Goal: Check status: Check status

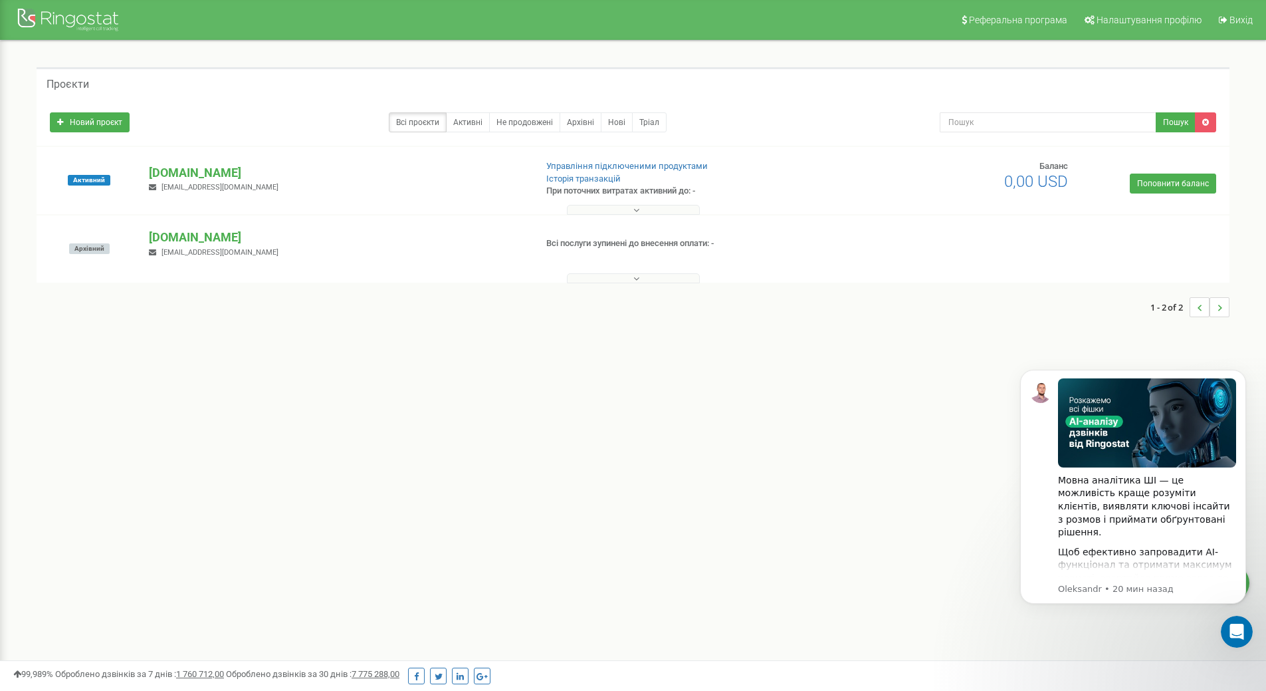
click at [602, 206] on button at bounding box center [633, 210] width 133 height 10
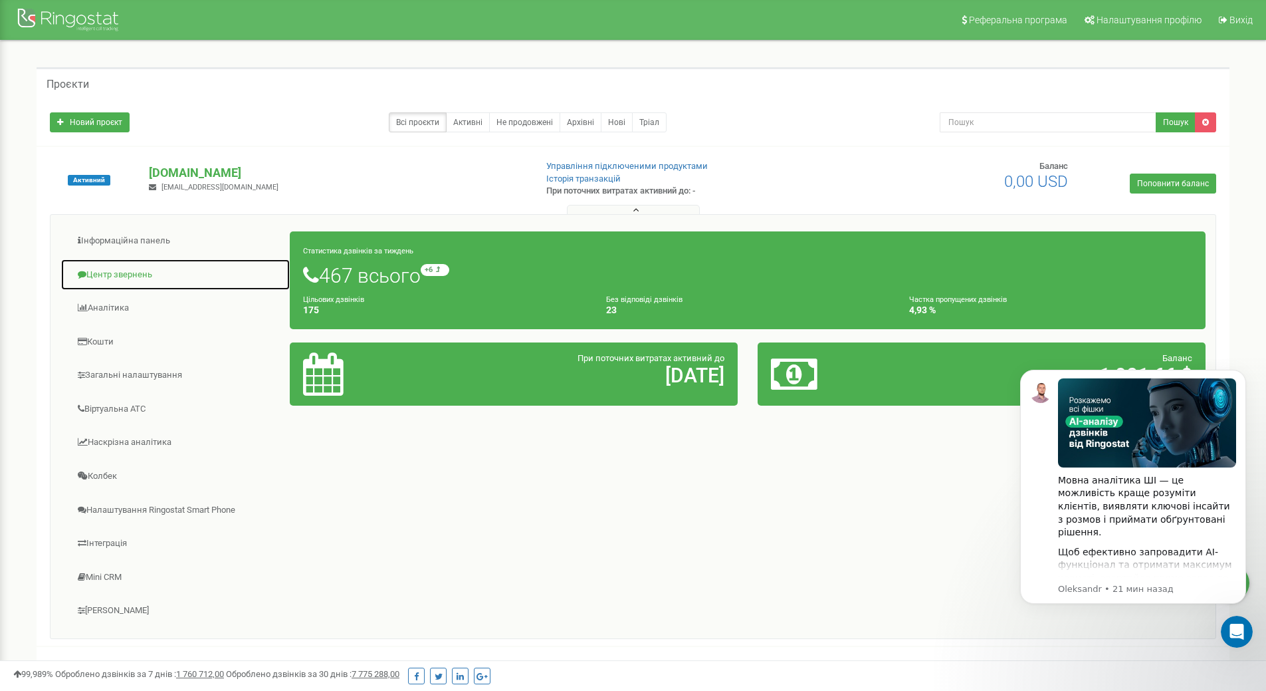
click at [128, 269] on link "Центр звернень" at bounding box center [175, 275] width 230 height 33
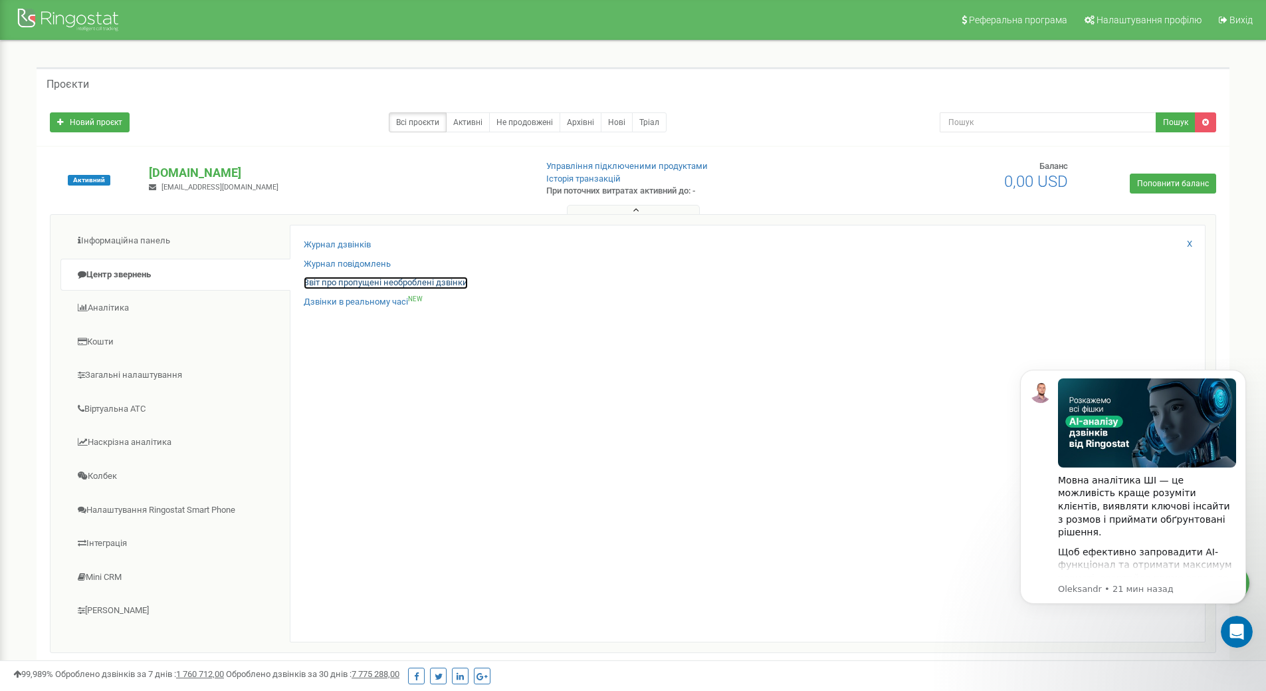
click at [401, 281] on link "Звіт про пропущені необроблені дзвінки" at bounding box center [386, 283] width 164 height 13
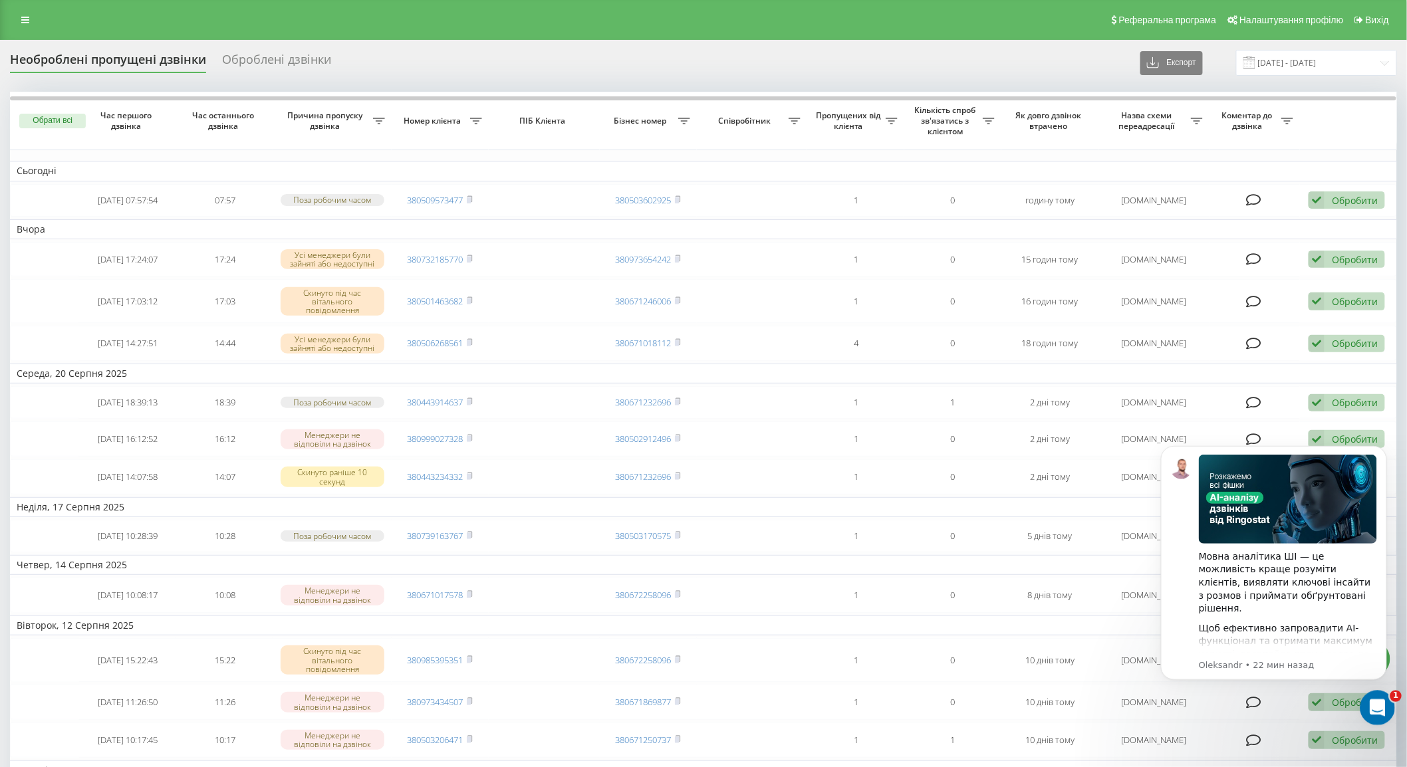
click at [1378, 709] on icon "Открыть службу сообщений Intercom" at bounding box center [1375, 706] width 22 height 22
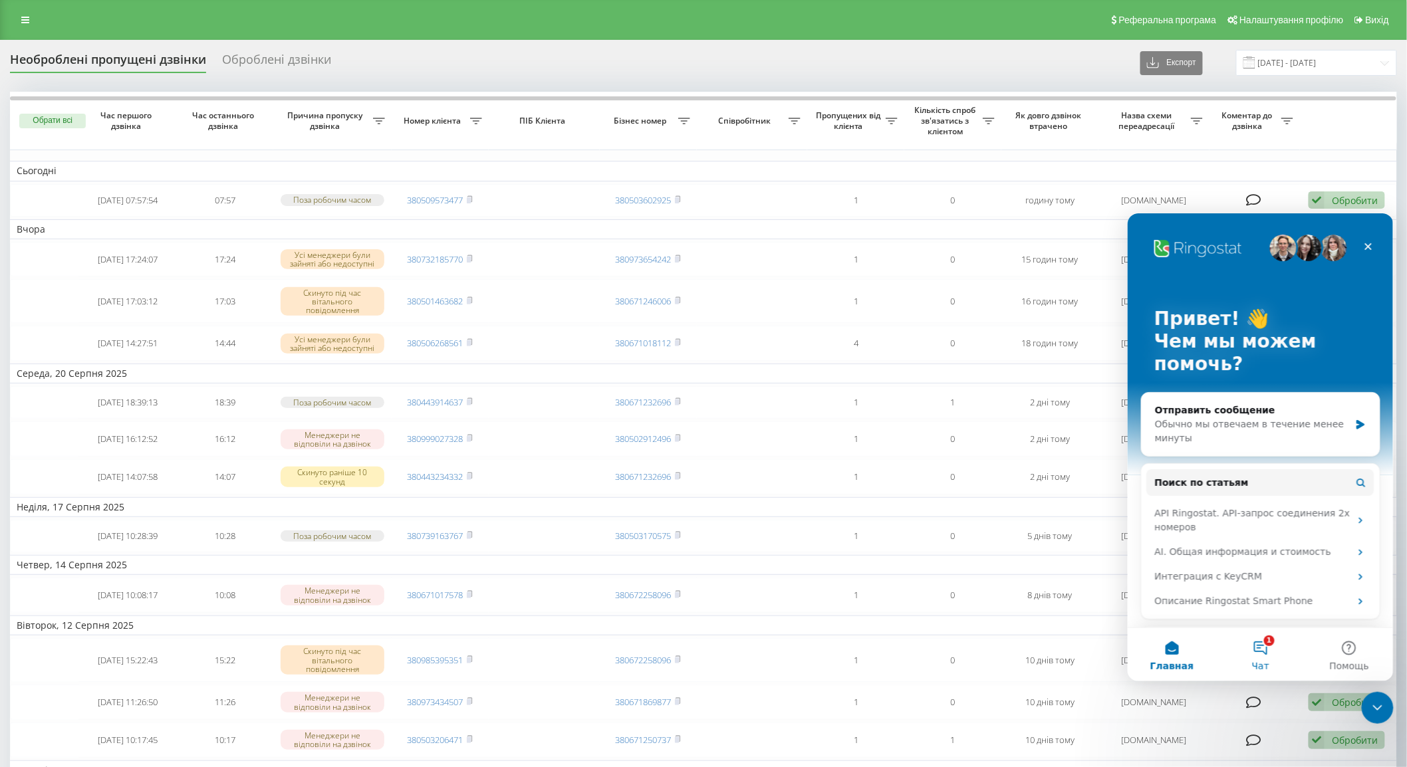
click at [1260, 651] on button "1 Чат" at bounding box center [1259, 653] width 88 height 53
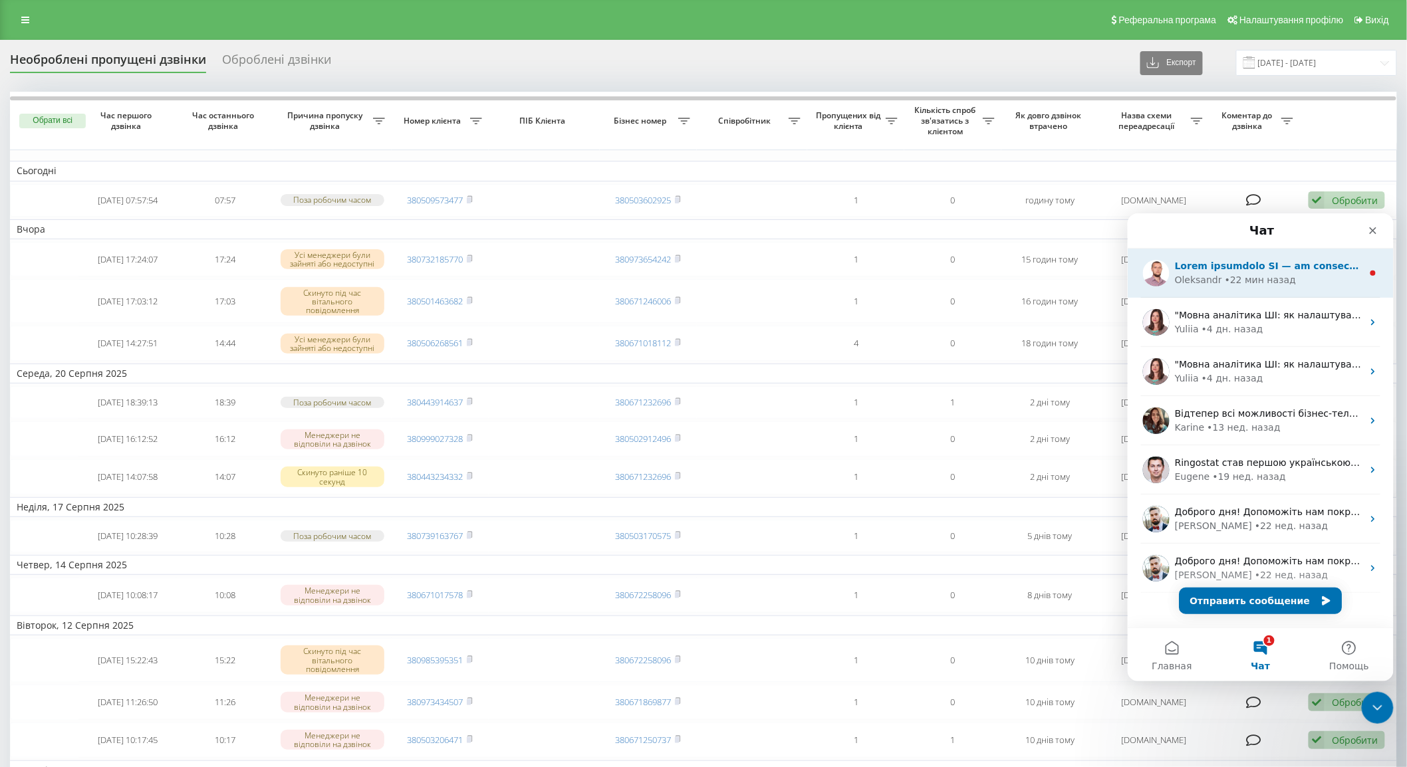
click at [1267, 286] on div "• 22 мин назад" at bounding box center [1259, 280] width 71 height 14
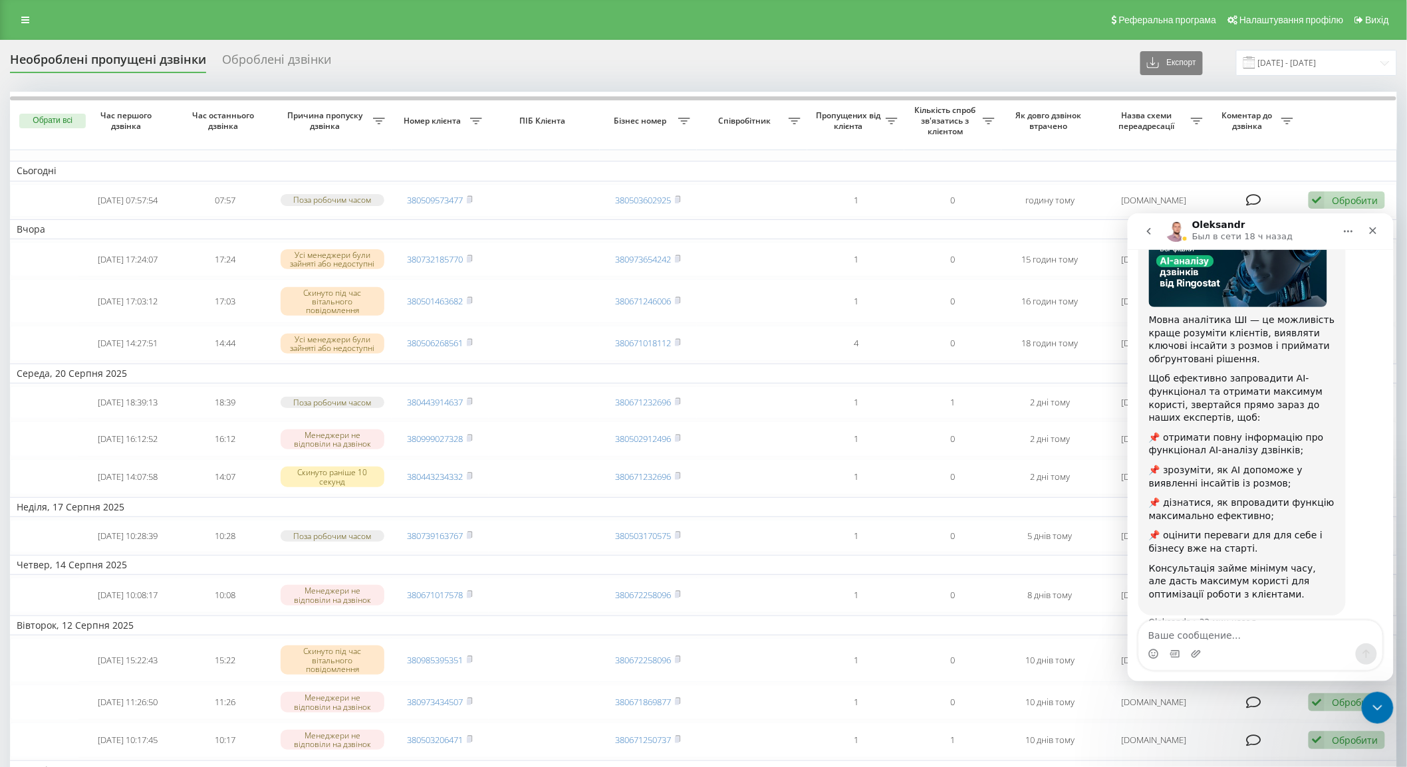
scroll to position [130, 0]
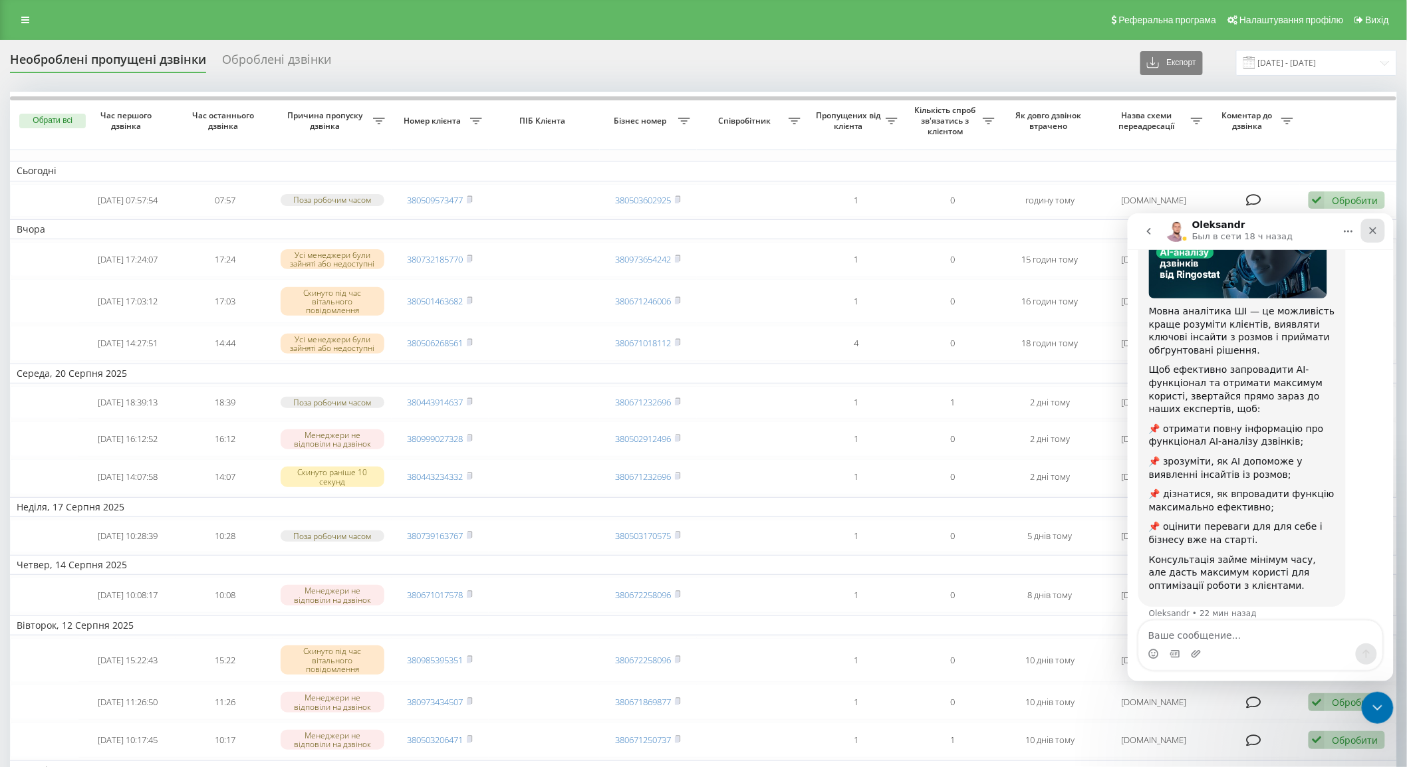
click at [1371, 233] on icon "Закрыть" at bounding box center [1372, 230] width 11 height 11
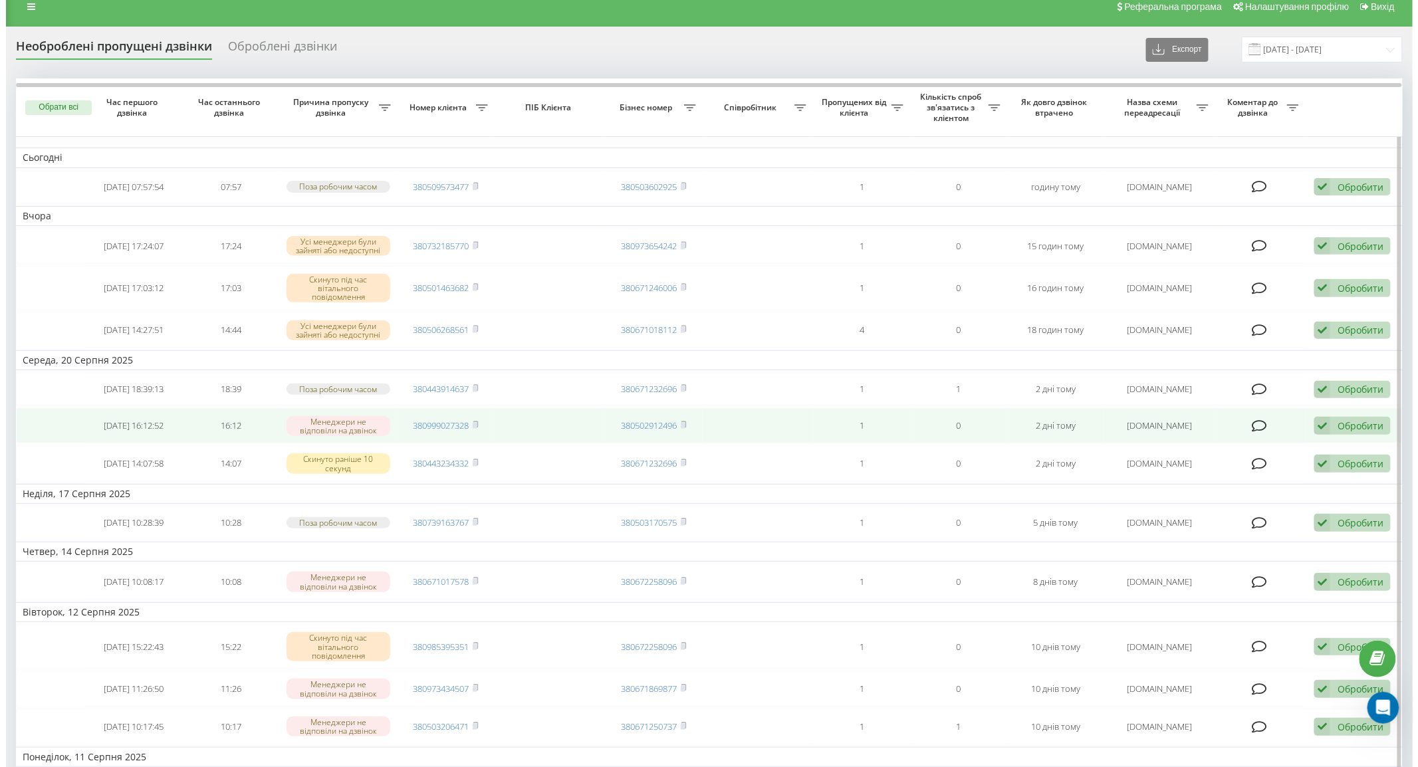
scroll to position [0, 0]
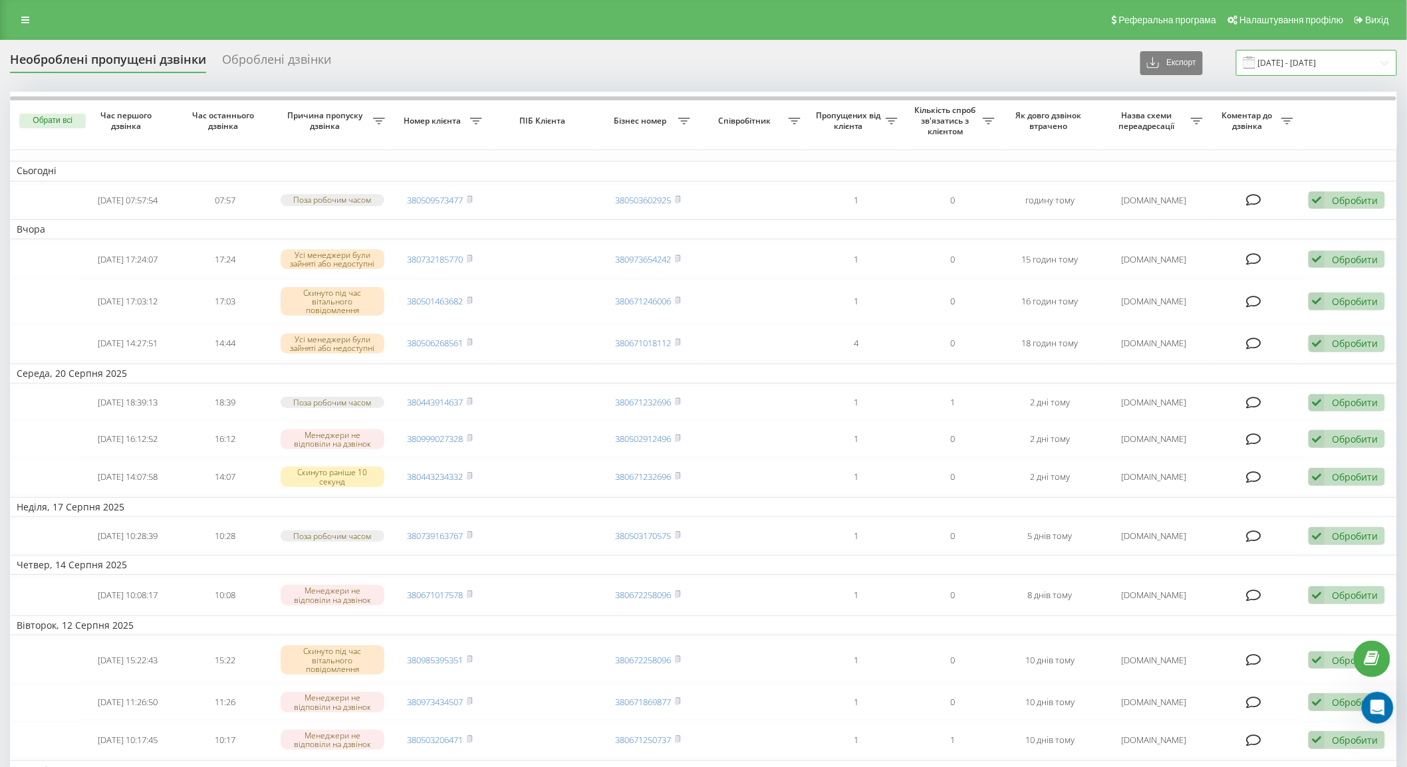
click at [1298, 62] on input "[DATE] - [DATE]" at bounding box center [1316, 63] width 161 height 26
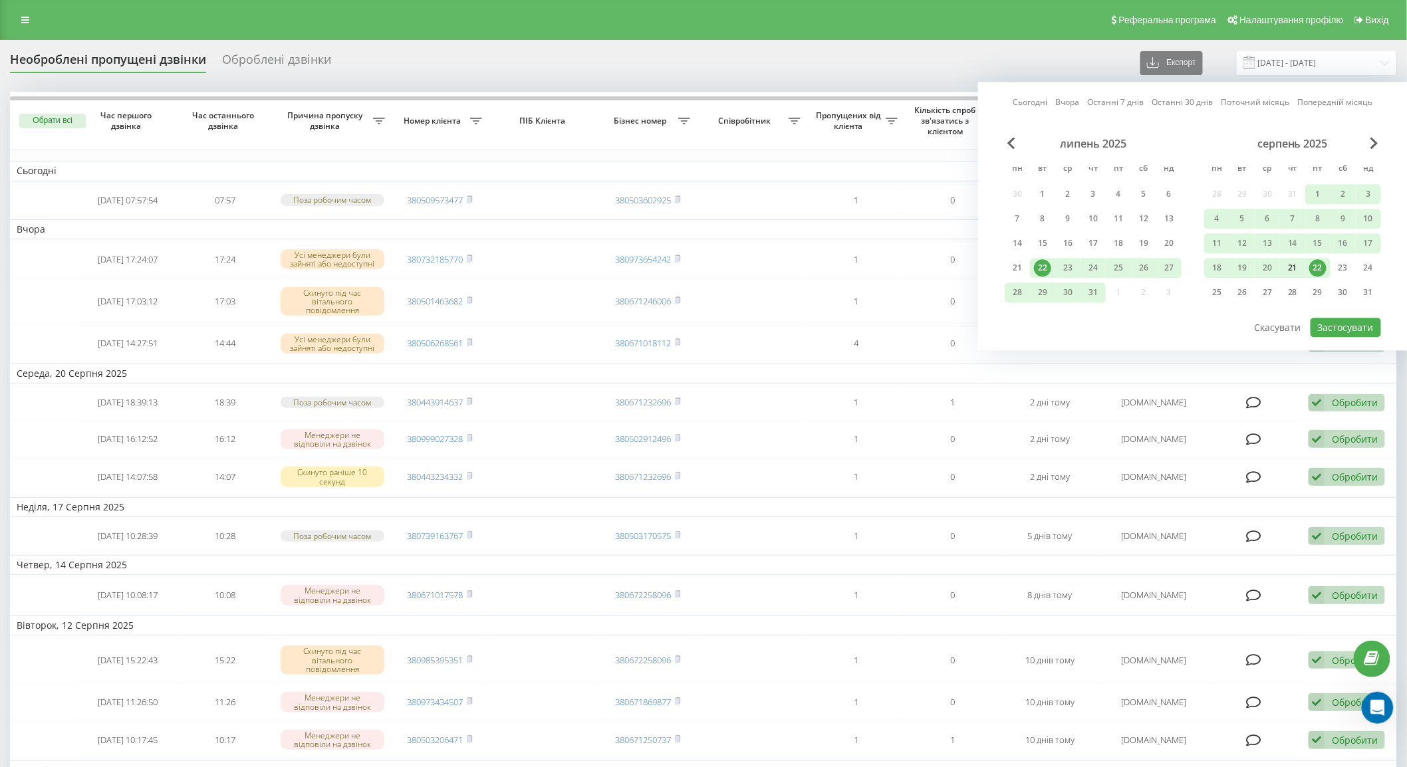
click at [1288, 267] on div "21" at bounding box center [1292, 267] width 17 height 17
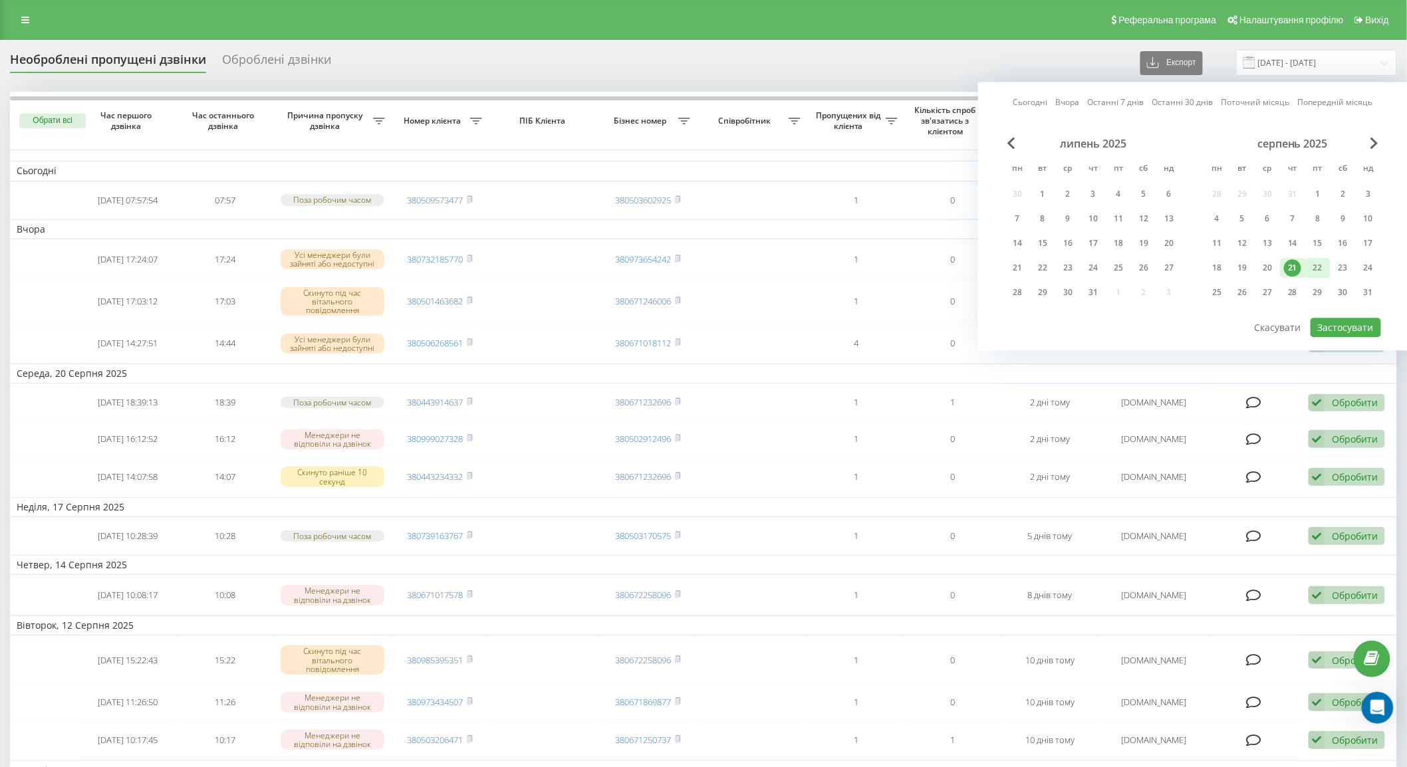
click at [1319, 268] on div "22" at bounding box center [1317, 267] width 17 height 17
click at [1363, 323] on button "Застосувати" at bounding box center [1345, 327] width 70 height 19
type input "[DATE] - [DATE]"
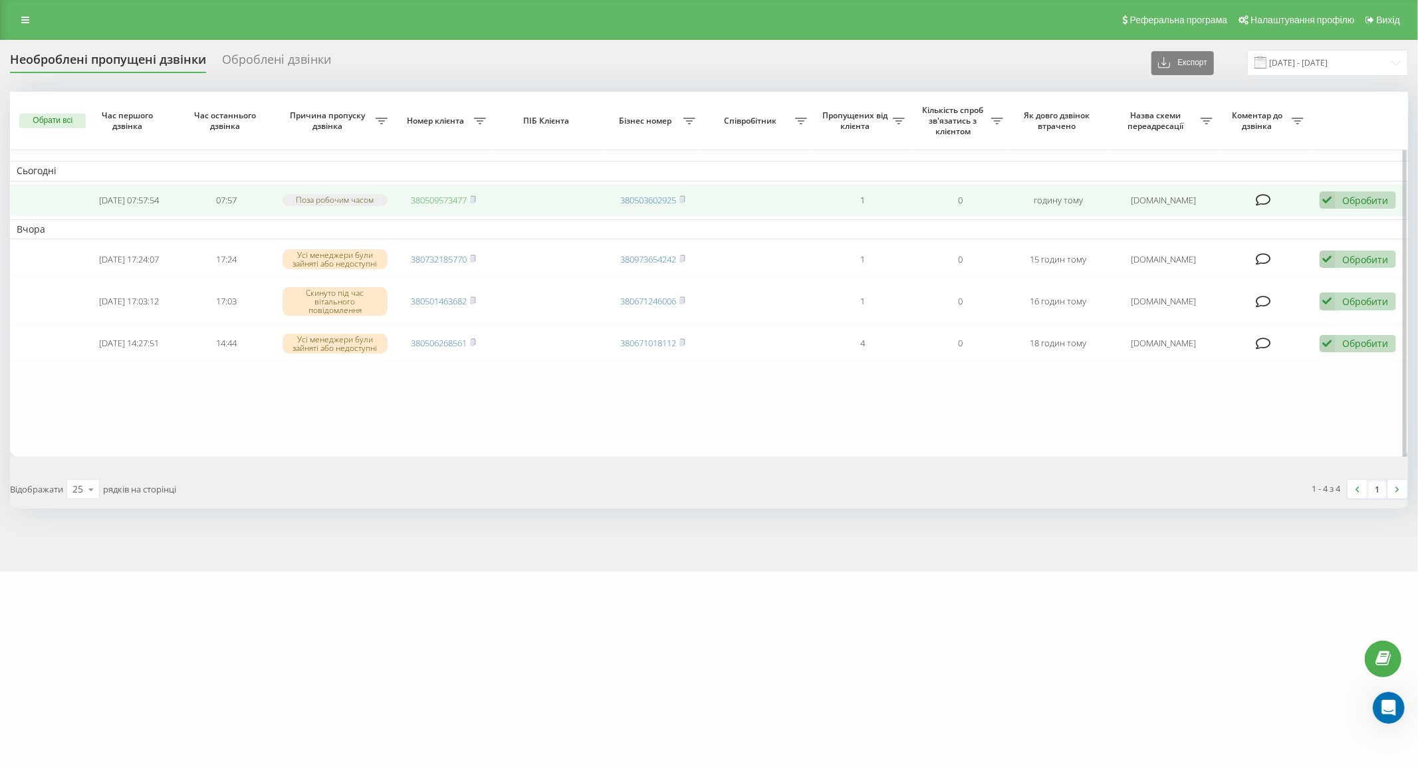
click at [449, 198] on link "380509573477" at bounding box center [439, 200] width 56 height 12
click at [474, 201] on rect at bounding box center [472, 200] width 4 height 6
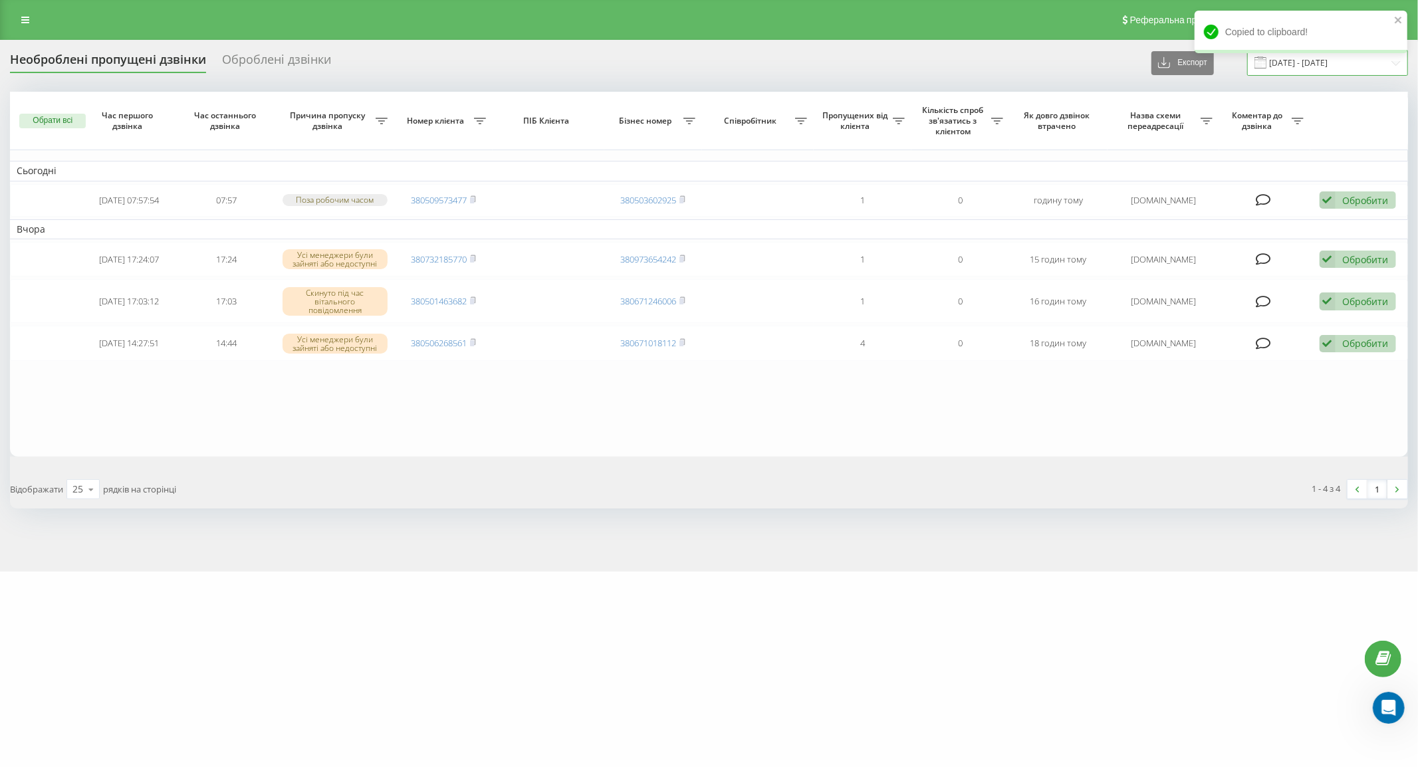
click at [1305, 69] on input "[DATE] - [DATE]" at bounding box center [1327, 63] width 161 height 26
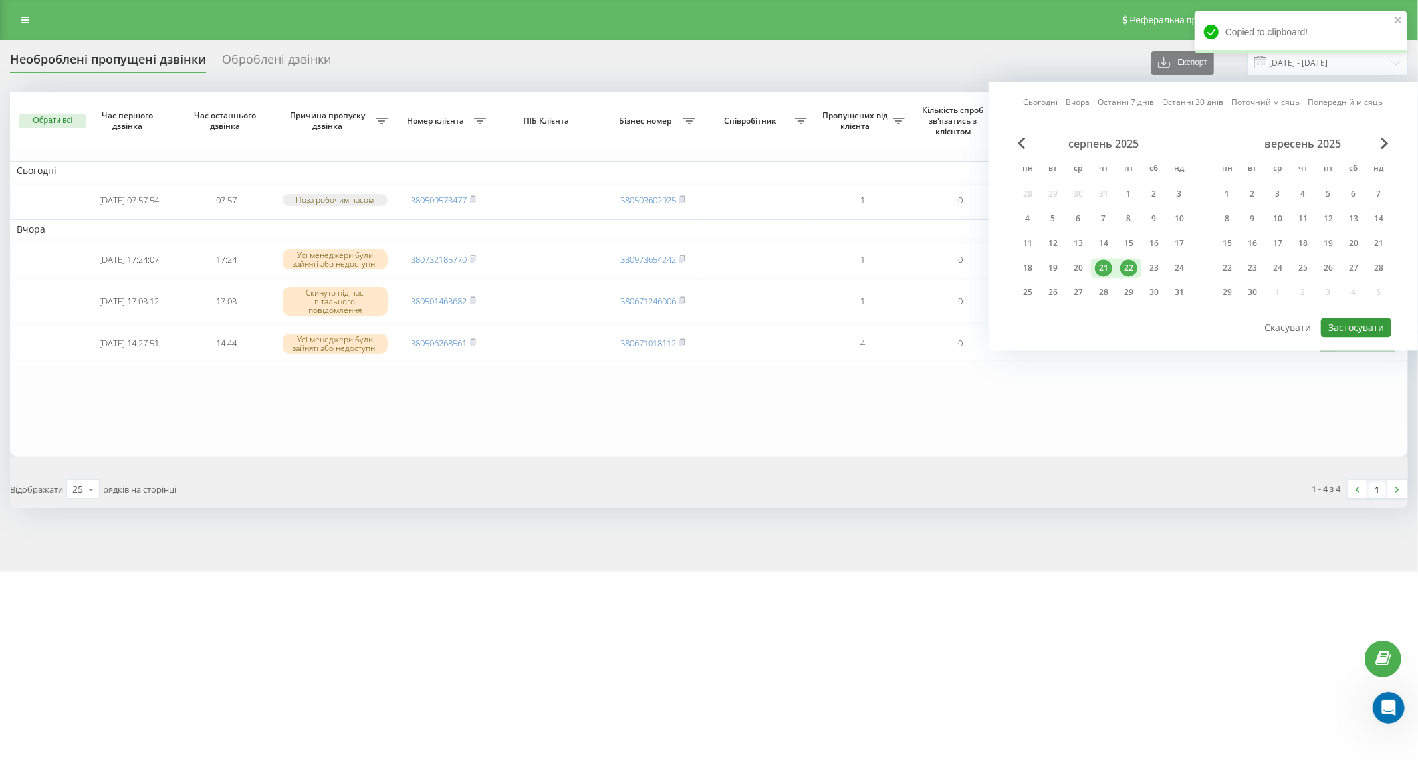
click at [1367, 322] on button "Застосувати" at bounding box center [1356, 327] width 70 height 19
